Goal: Find specific page/section: Find specific page/section

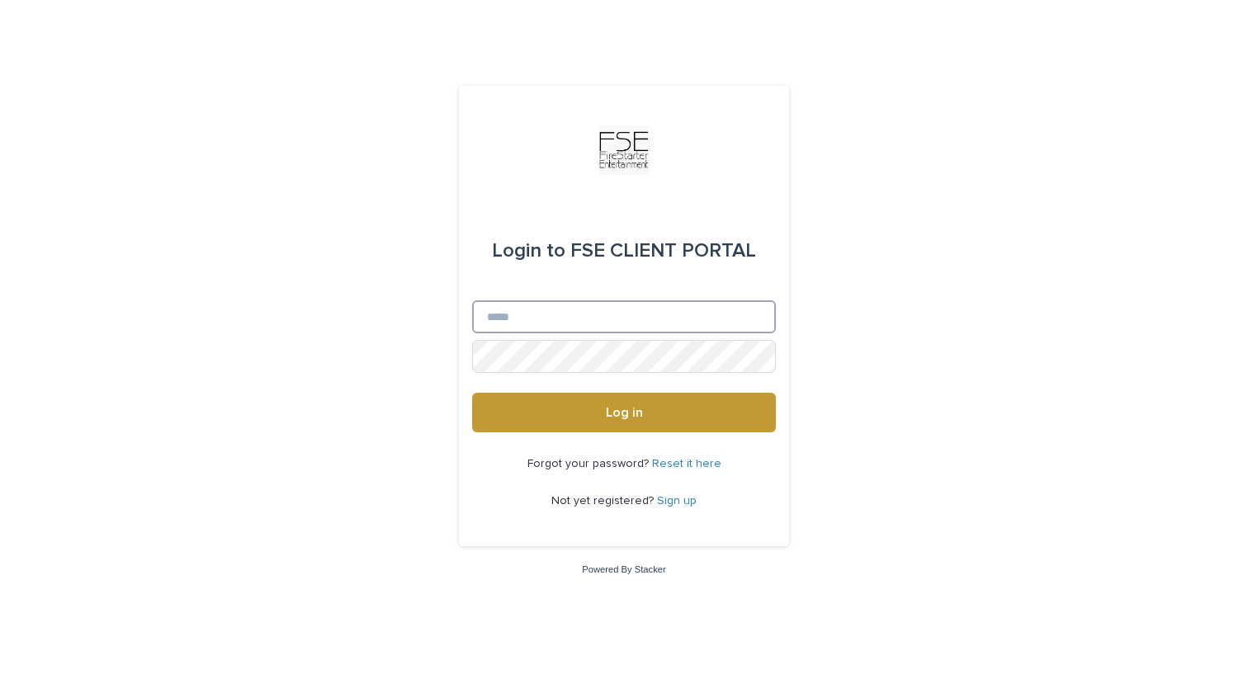
click at [616, 318] on input "Email" at bounding box center [624, 316] width 304 height 33
type input "**********"
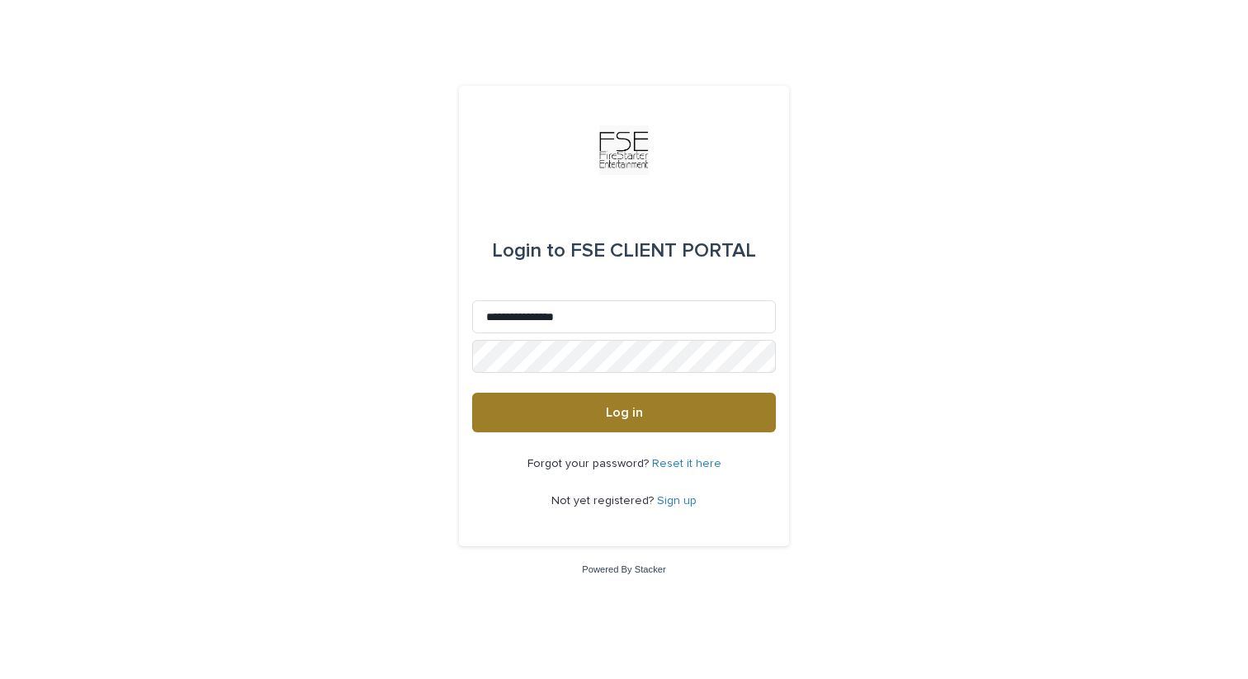
click at [616, 414] on span "Log in" at bounding box center [624, 412] width 37 height 13
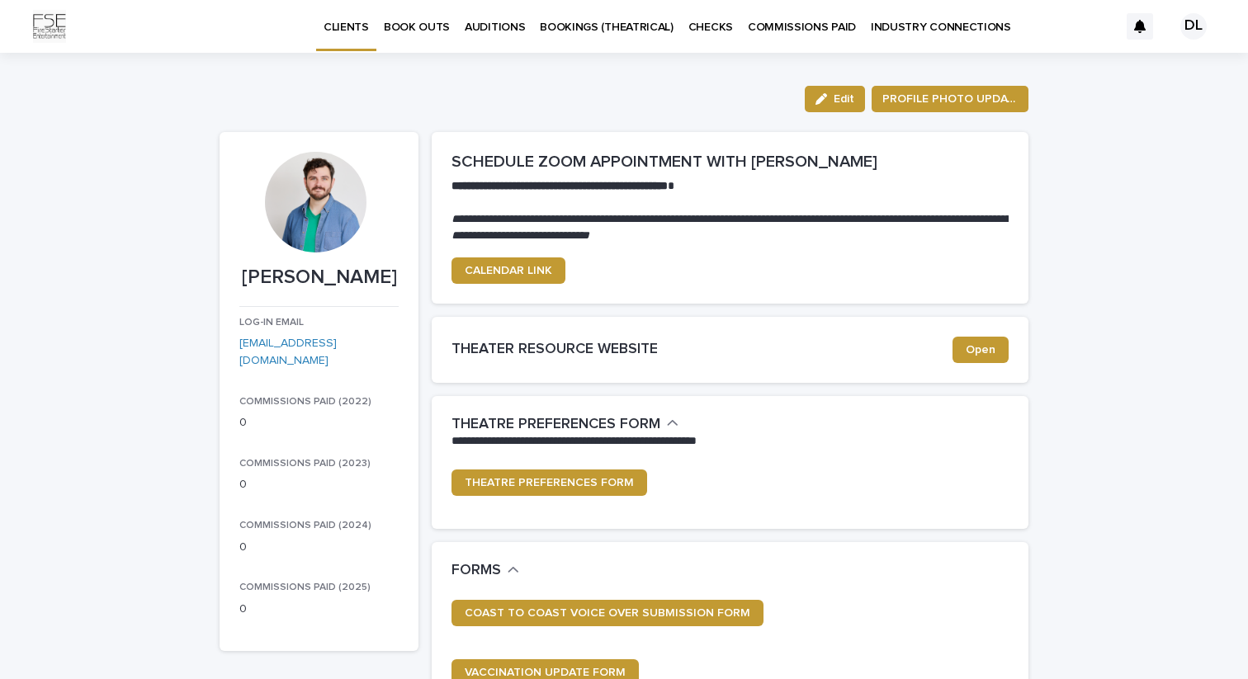
click at [783, 31] on p "COMMISSIONS PAID" at bounding box center [802, 17] width 108 height 35
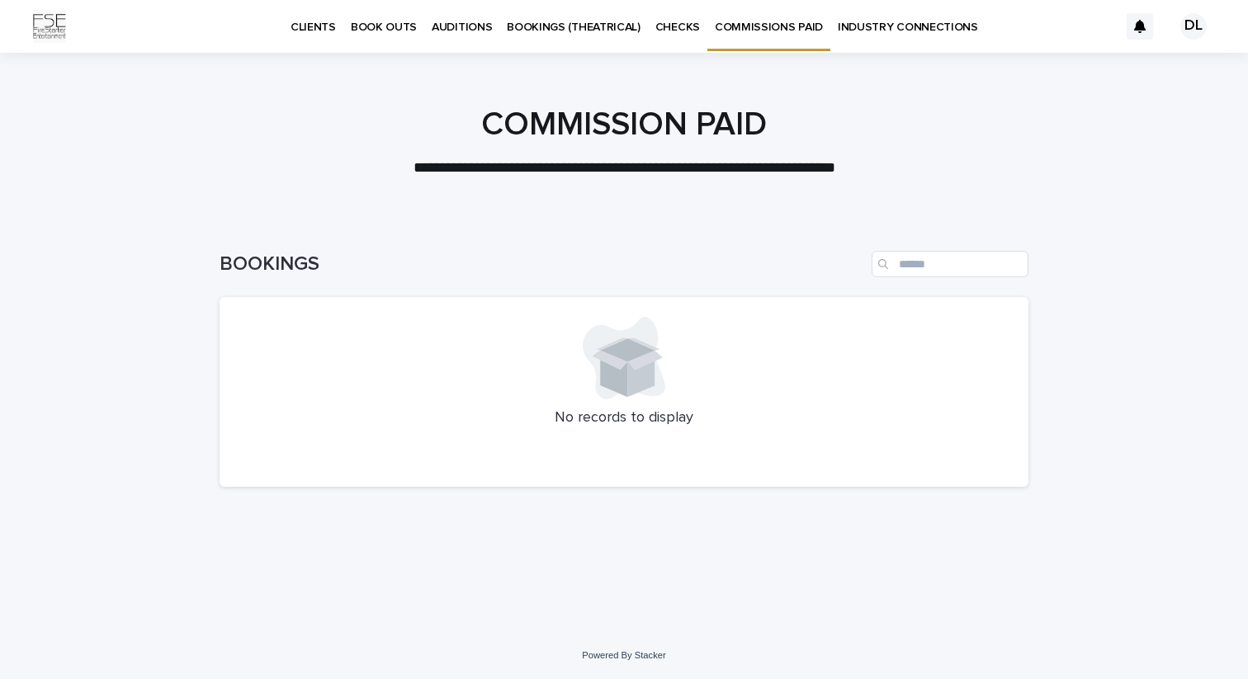
click at [611, 21] on p "BOOKINGS (THEATRICAL)" at bounding box center [574, 17] width 134 height 35
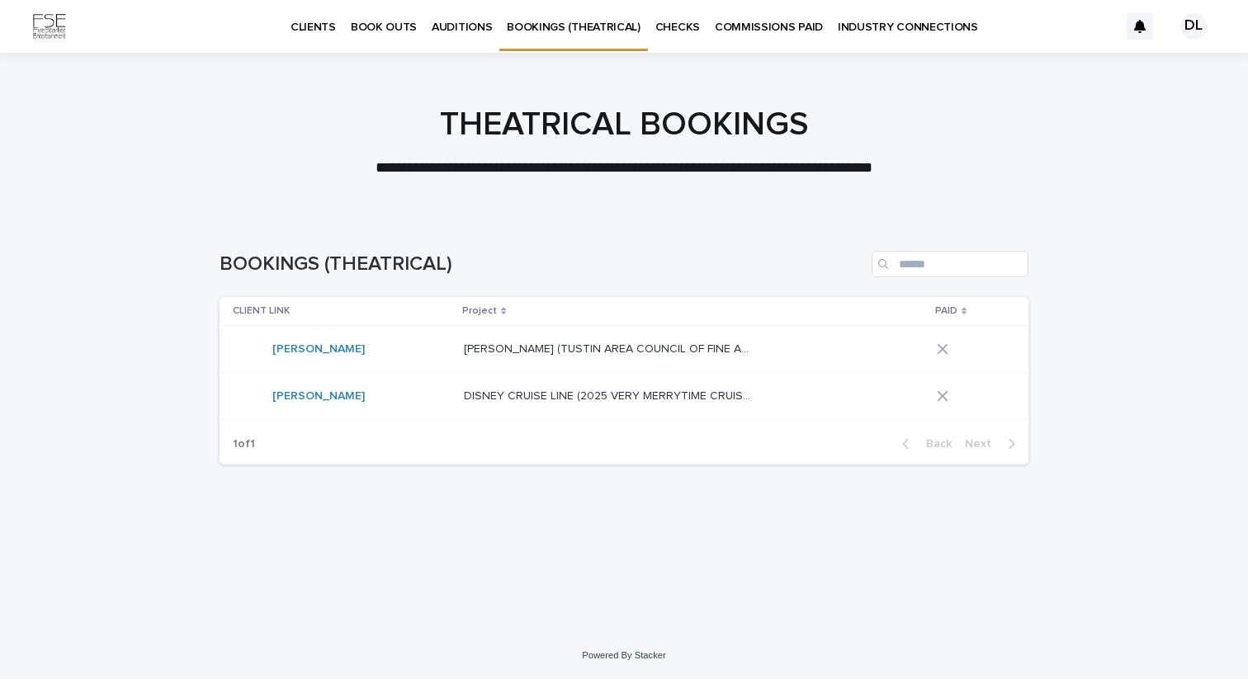
click at [432, 25] on p "AUDITIONS" at bounding box center [462, 17] width 60 height 35
